Goal: Transaction & Acquisition: Purchase product/service

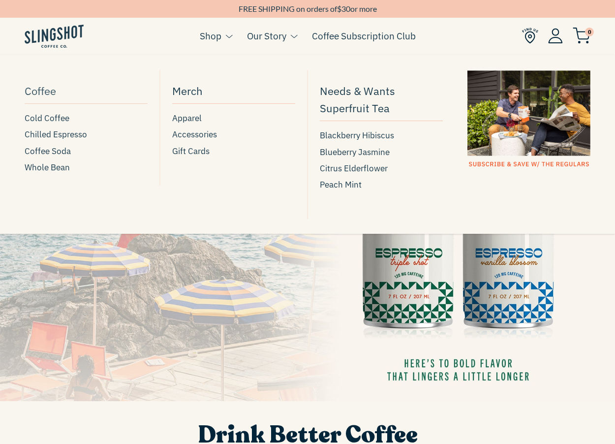
click at [44, 84] on span "Coffee" at bounding box center [40, 90] width 31 height 17
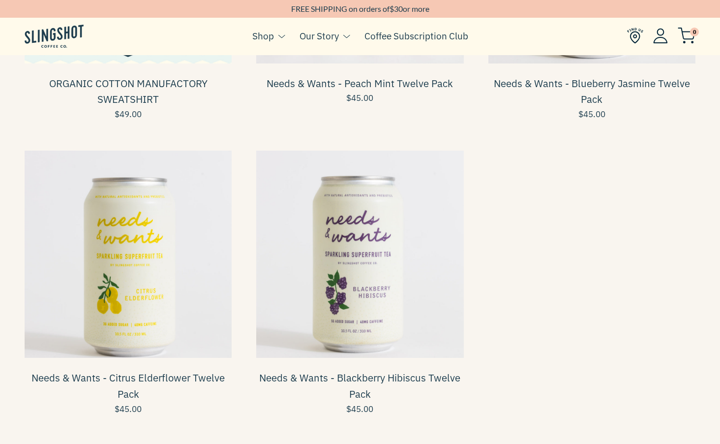
scroll to position [1141, 0]
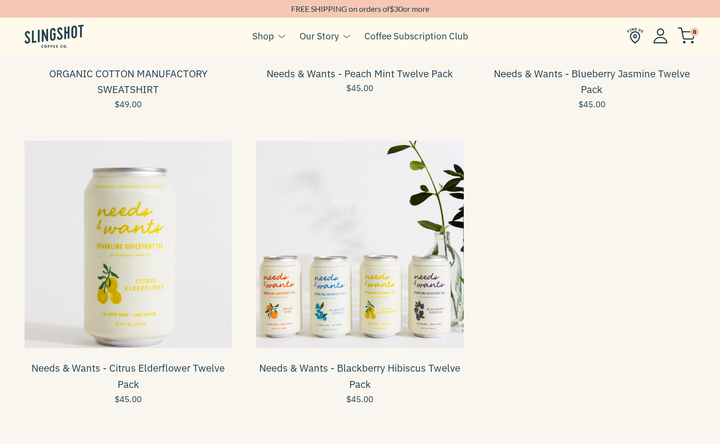
click at [417, 254] on span at bounding box center [359, 244] width 207 height 207
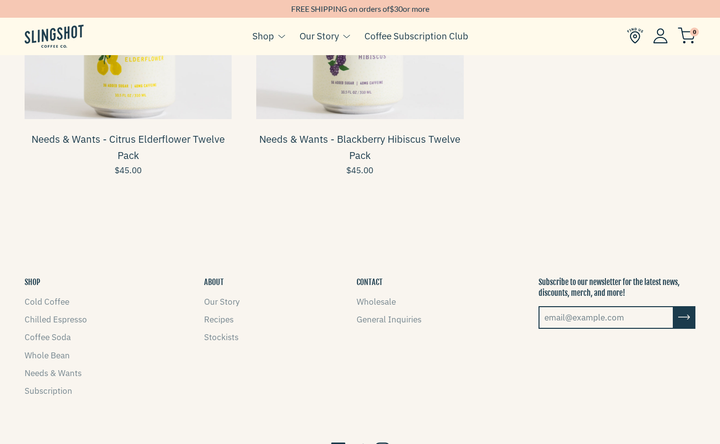
scroll to position [1449, 0]
